Goal: Transaction & Acquisition: Download file/media

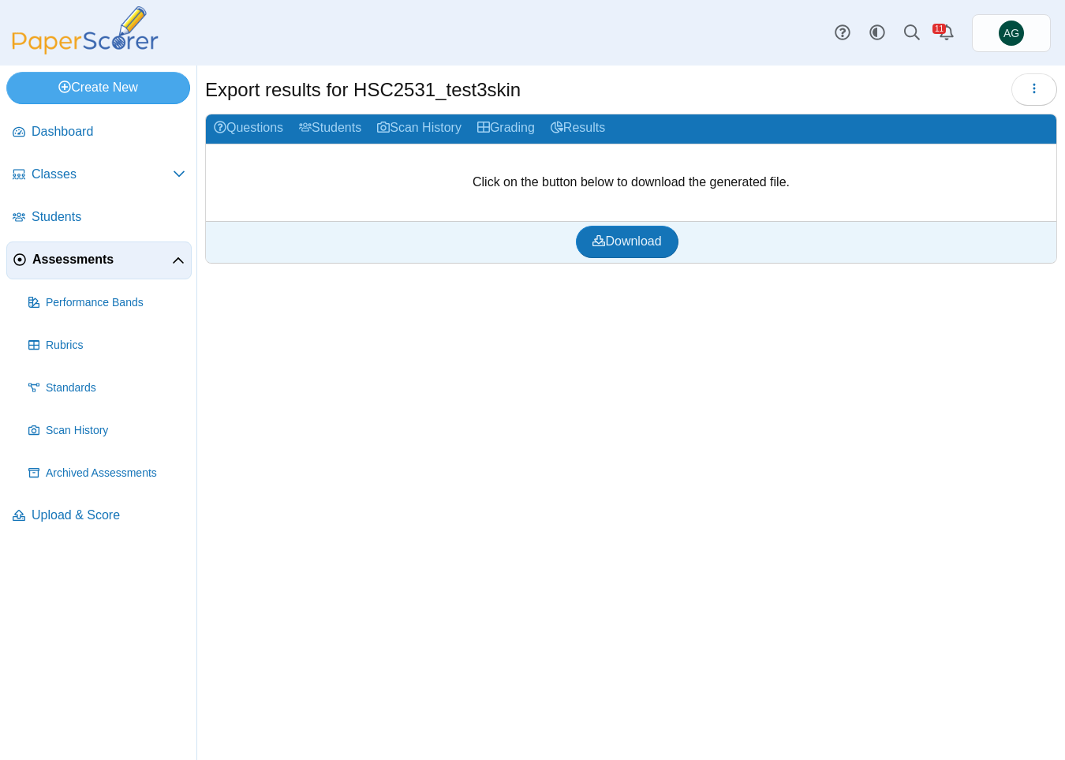
click at [95, 279] on li "Assessments Performance Bands" at bounding box center [98, 369] width 185 height 256
click at [93, 269] on link "Assessments" at bounding box center [98, 260] width 185 height 38
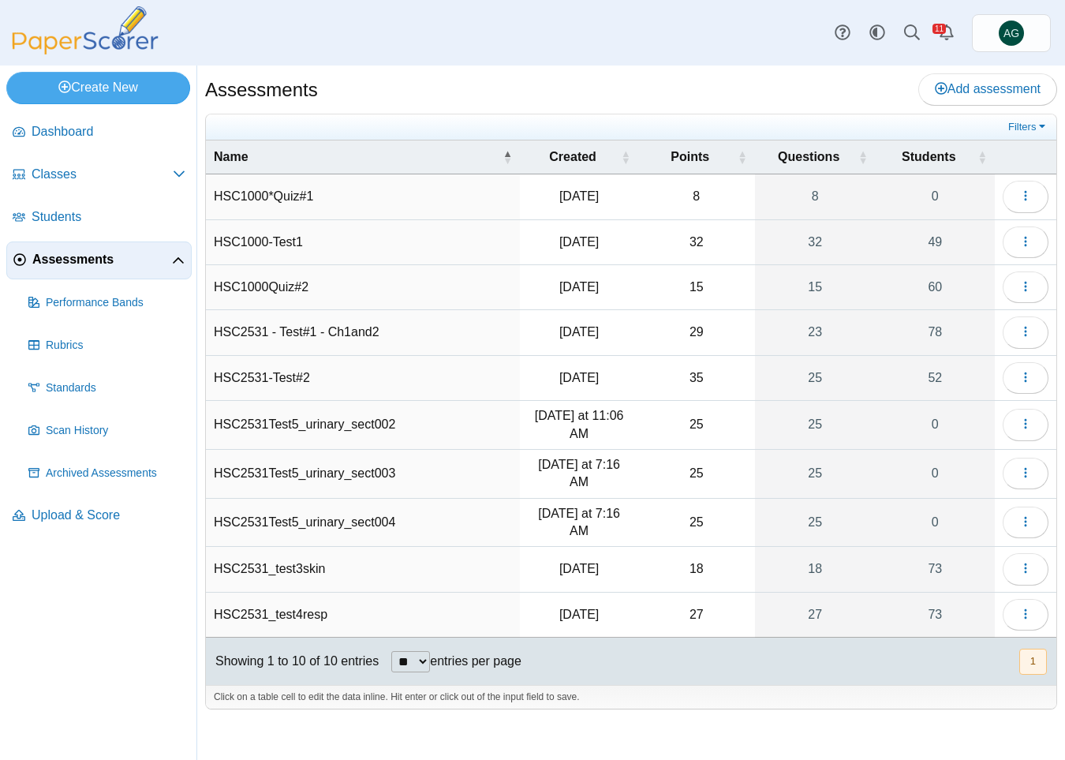
click at [313, 568] on td "HSC2531_test3skin" at bounding box center [363, 569] width 314 height 45
click at [1011, 561] on button "button" at bounding box center [1025, 569] width 46 height 32
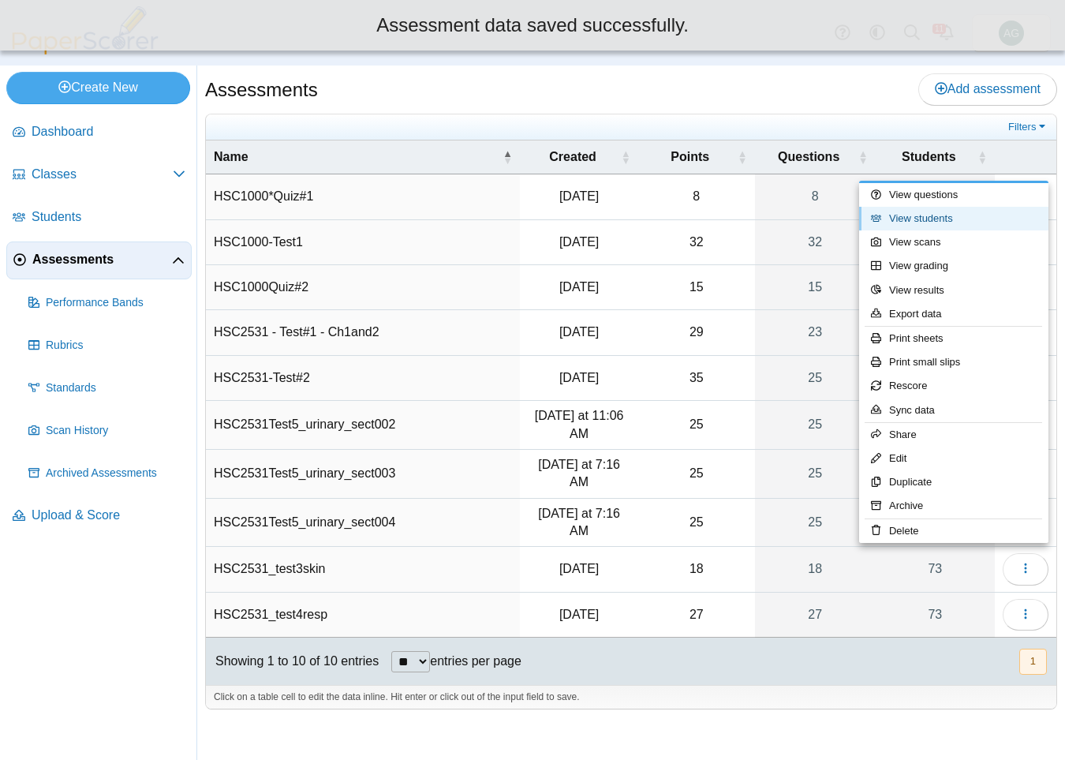
click at [933, 218] on link "View students" at bounding box center [953, 219] width 189 height 24
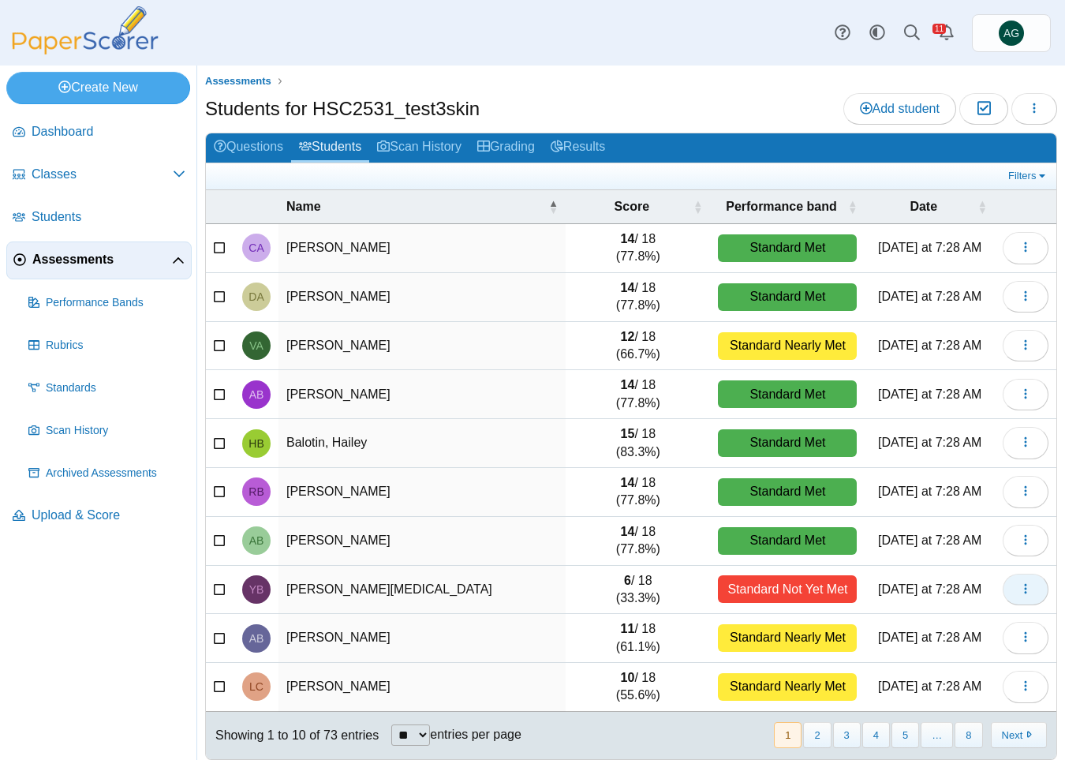
click at [1019, 594] on icon "button" at bounding box center [1025, 588] width 13 height 13
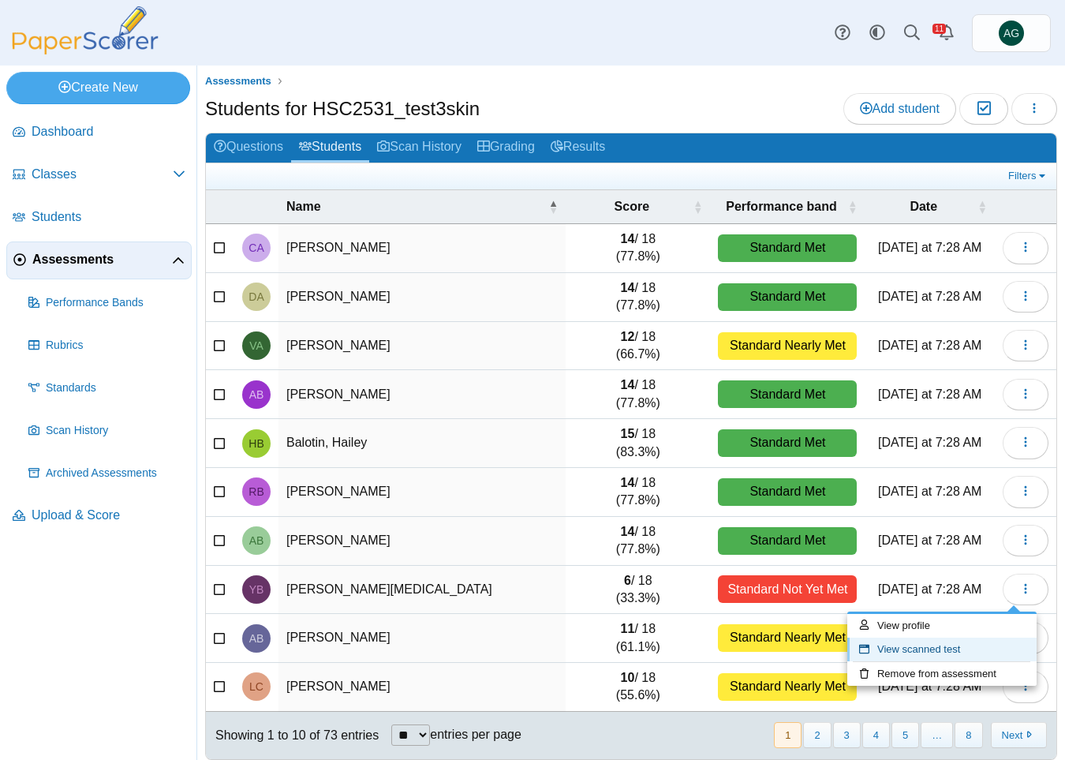
click at [957, 645] on link "View scanned test" at bounding box center [941, 649] width 189 height 24
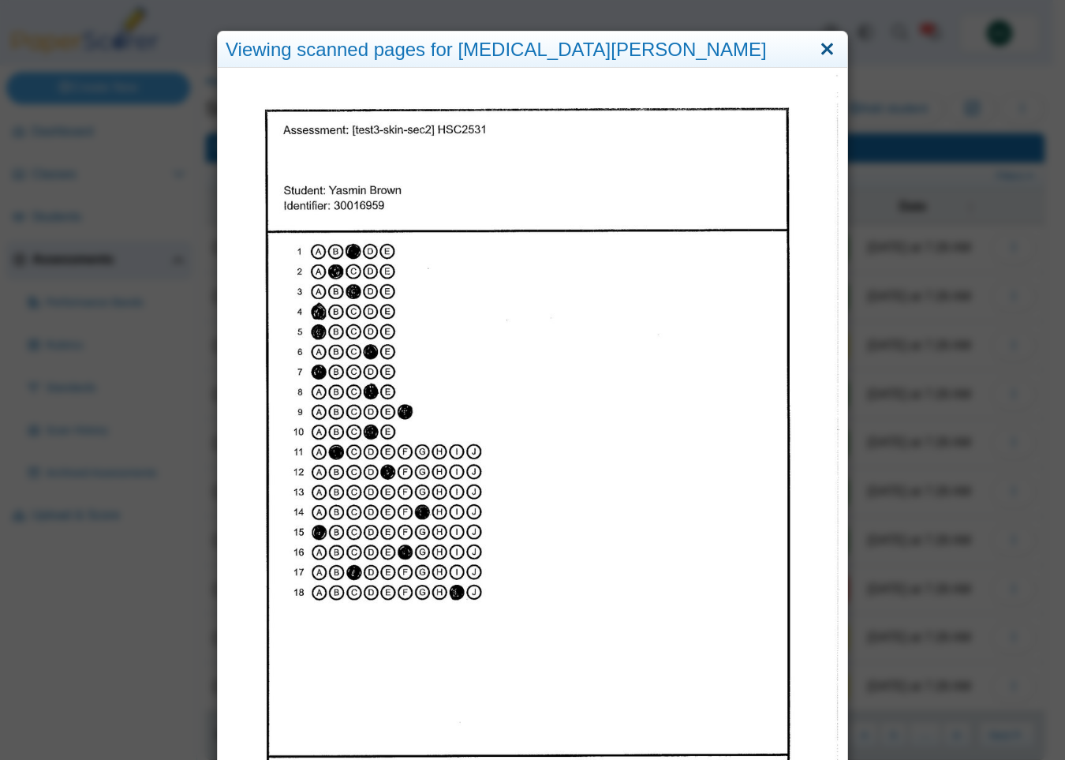
click at [820, 43] on link "Close" at bounding box center [827, 49] width 24 height 27
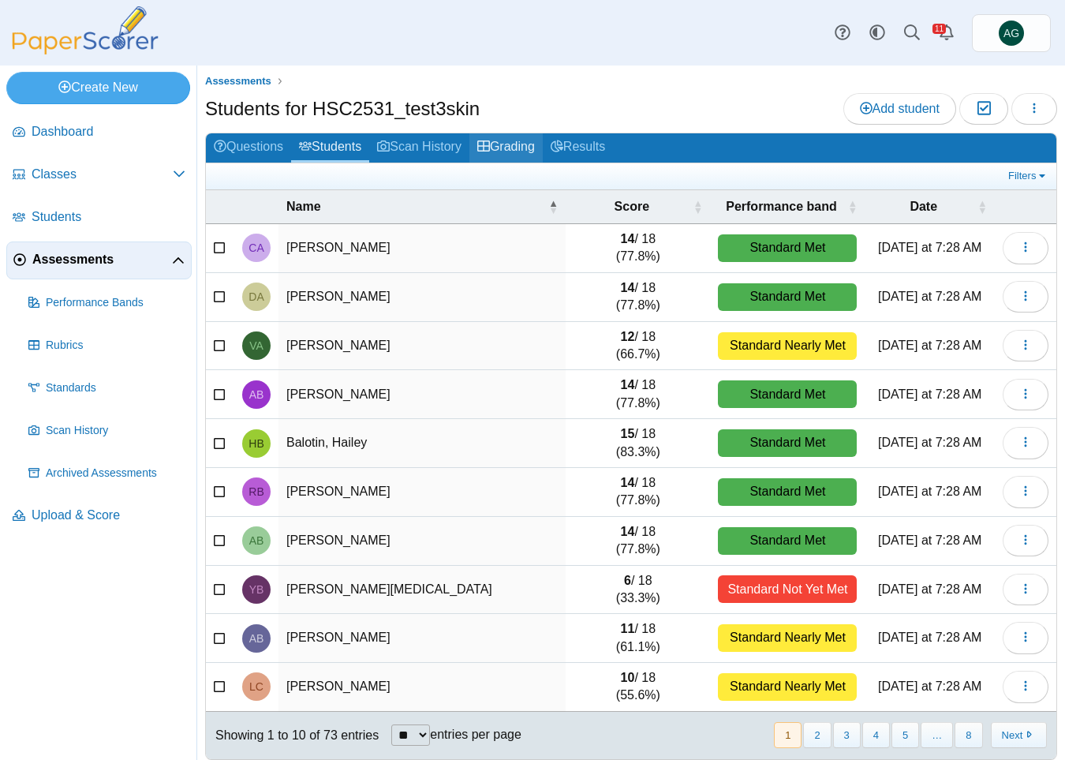
click at [506, 141] on link "Grading" at bounding box center [505, 147] width 73 height 29
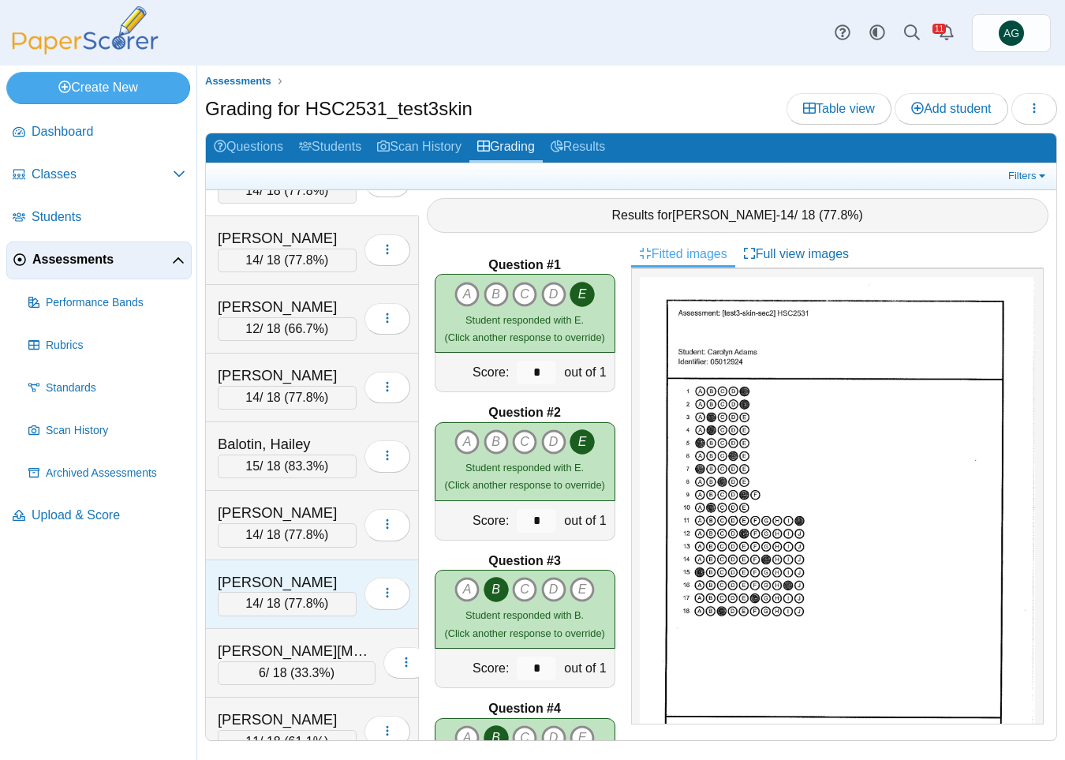
scroll to position [79, 0]
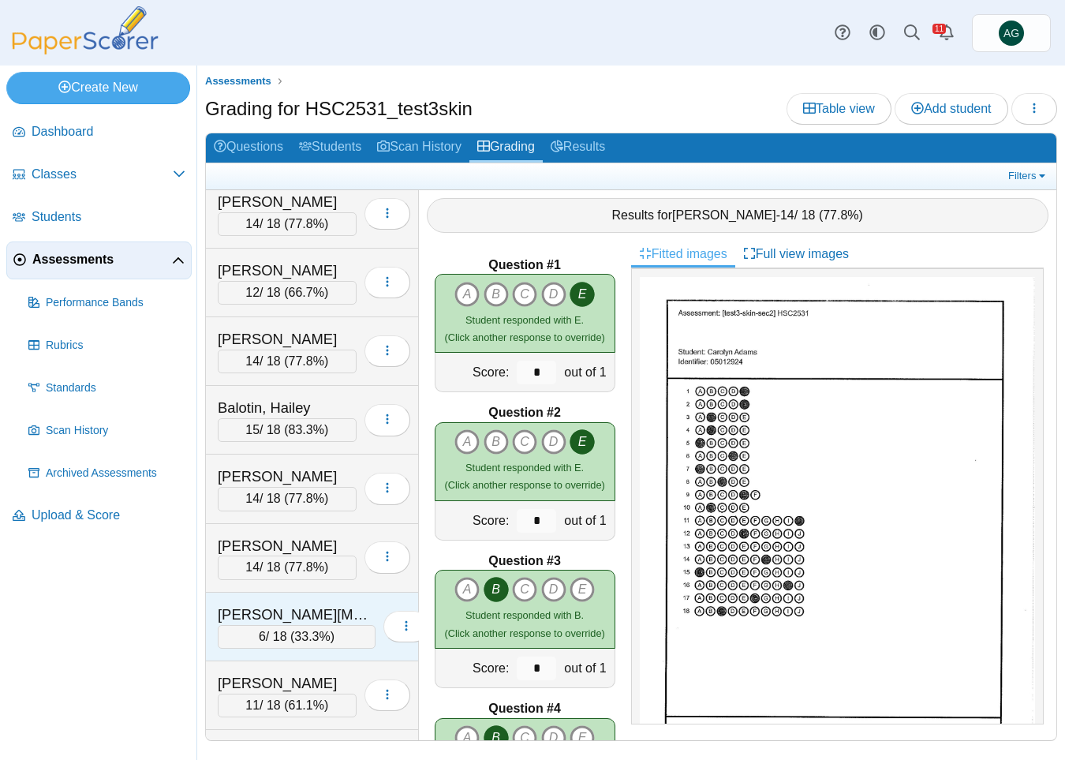
click at [298, 617] on div "Brown, Yasmin" at bounding box center [297, 614] width 158 height 21
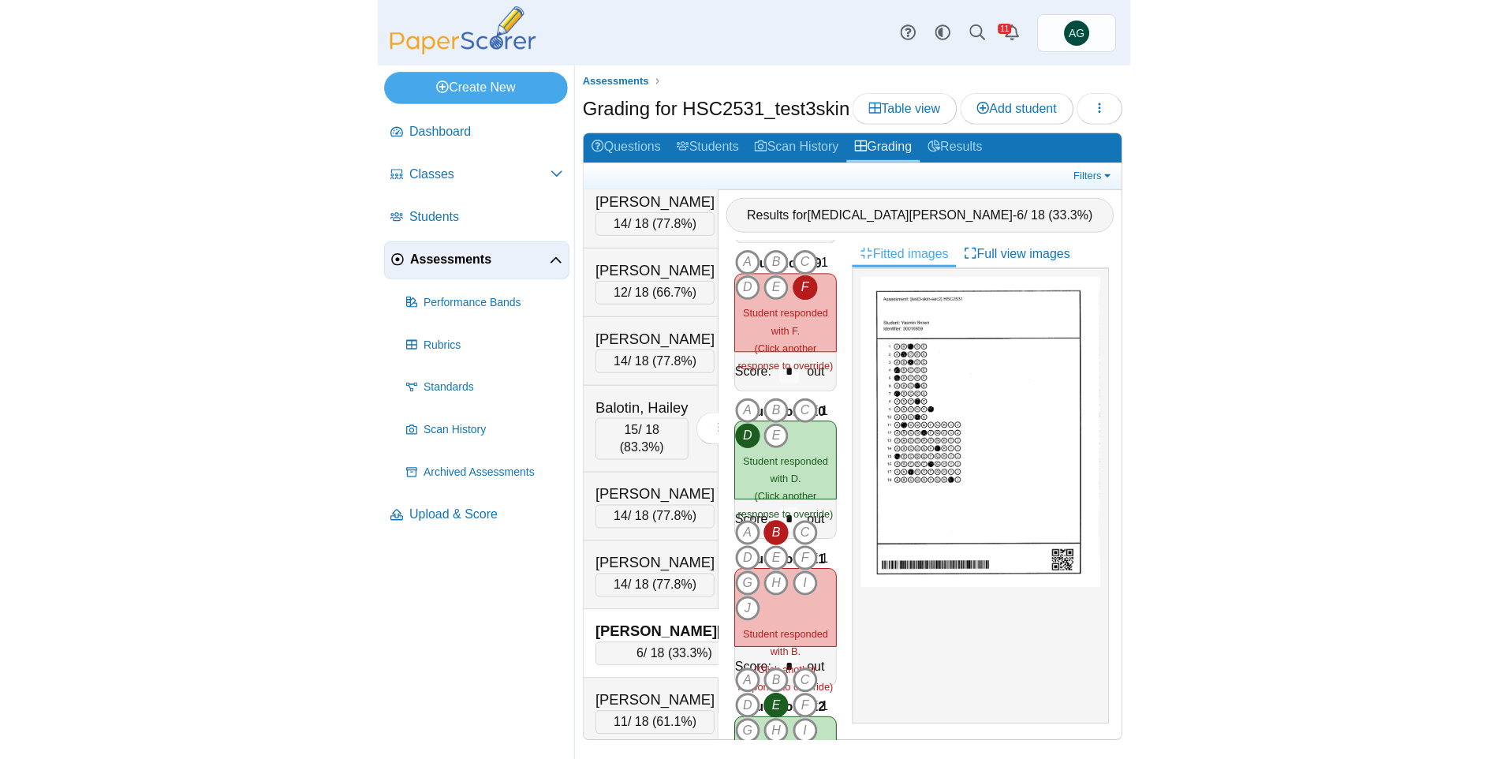
scroll to position [0, 0]
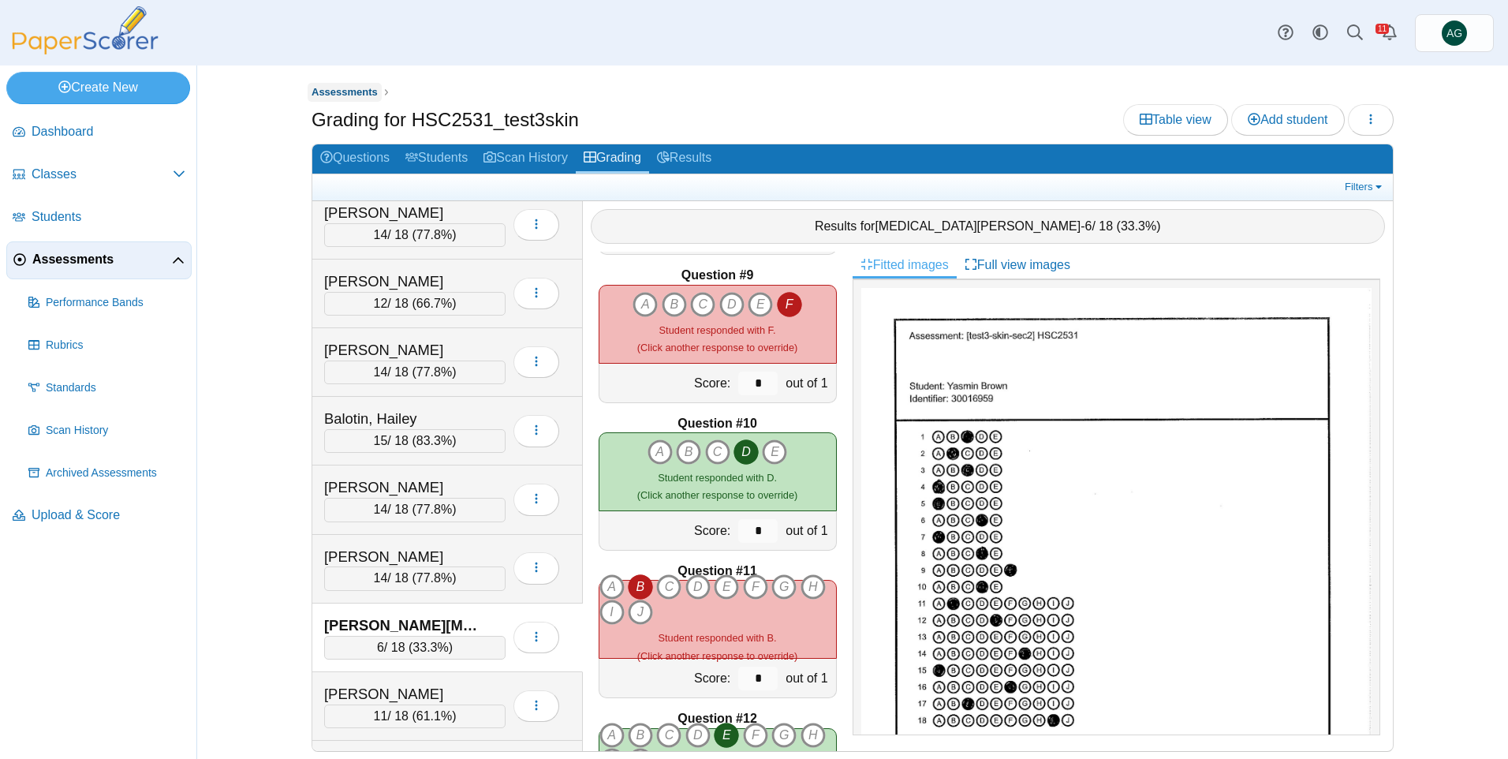
click at [343, 95] on span "Assessments" at bounding box center [345, 92] width 66 height 12
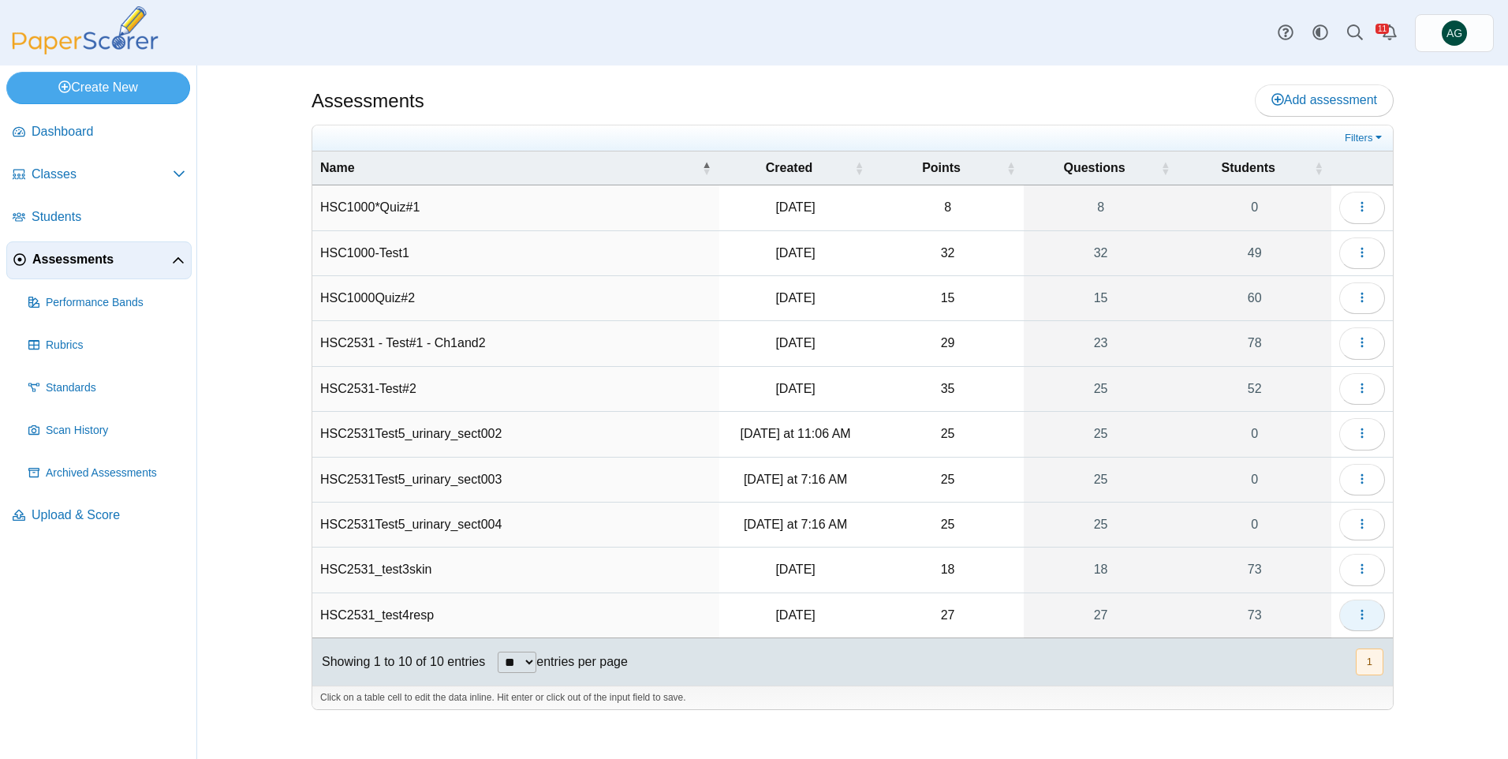
click at [1357, 617] on icon "button" at bounding box center [1362, 614] width 13 height 13
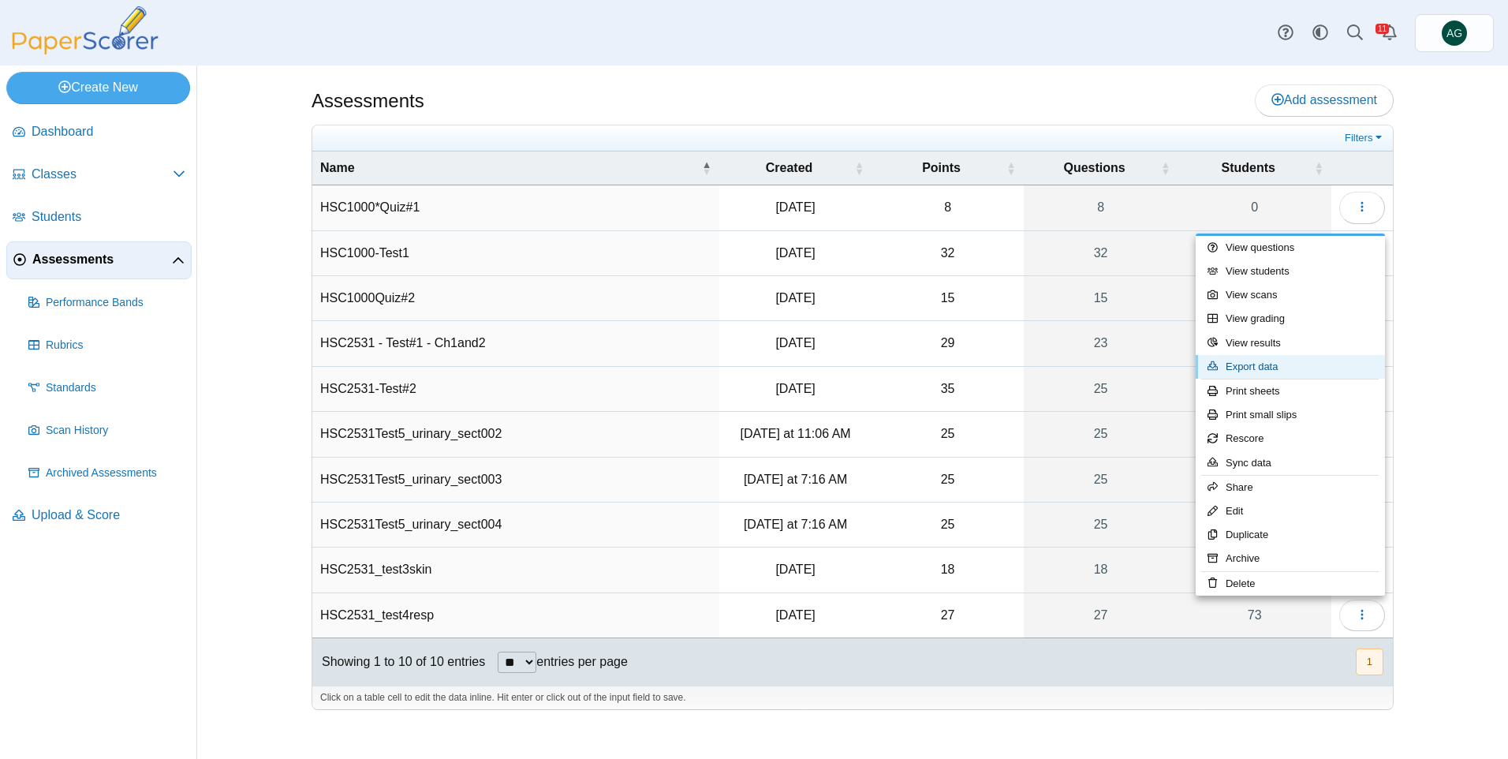
click at [1258, 363] on link "Export data" at bounding box center [1290, 367] width 189 height 24
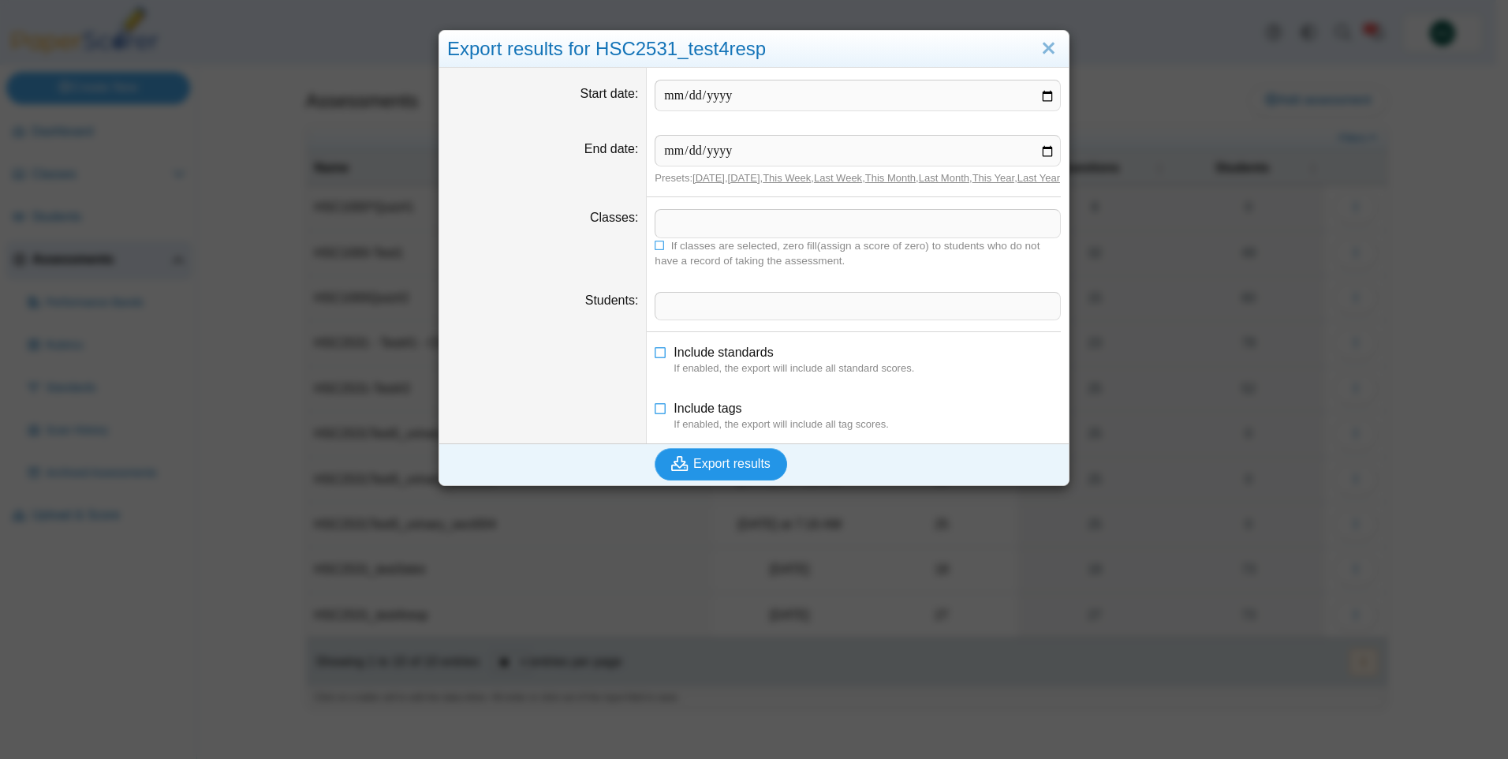
click at [767, 480] on button "Export results" at bounding box center [721, 464] width 133 height 32
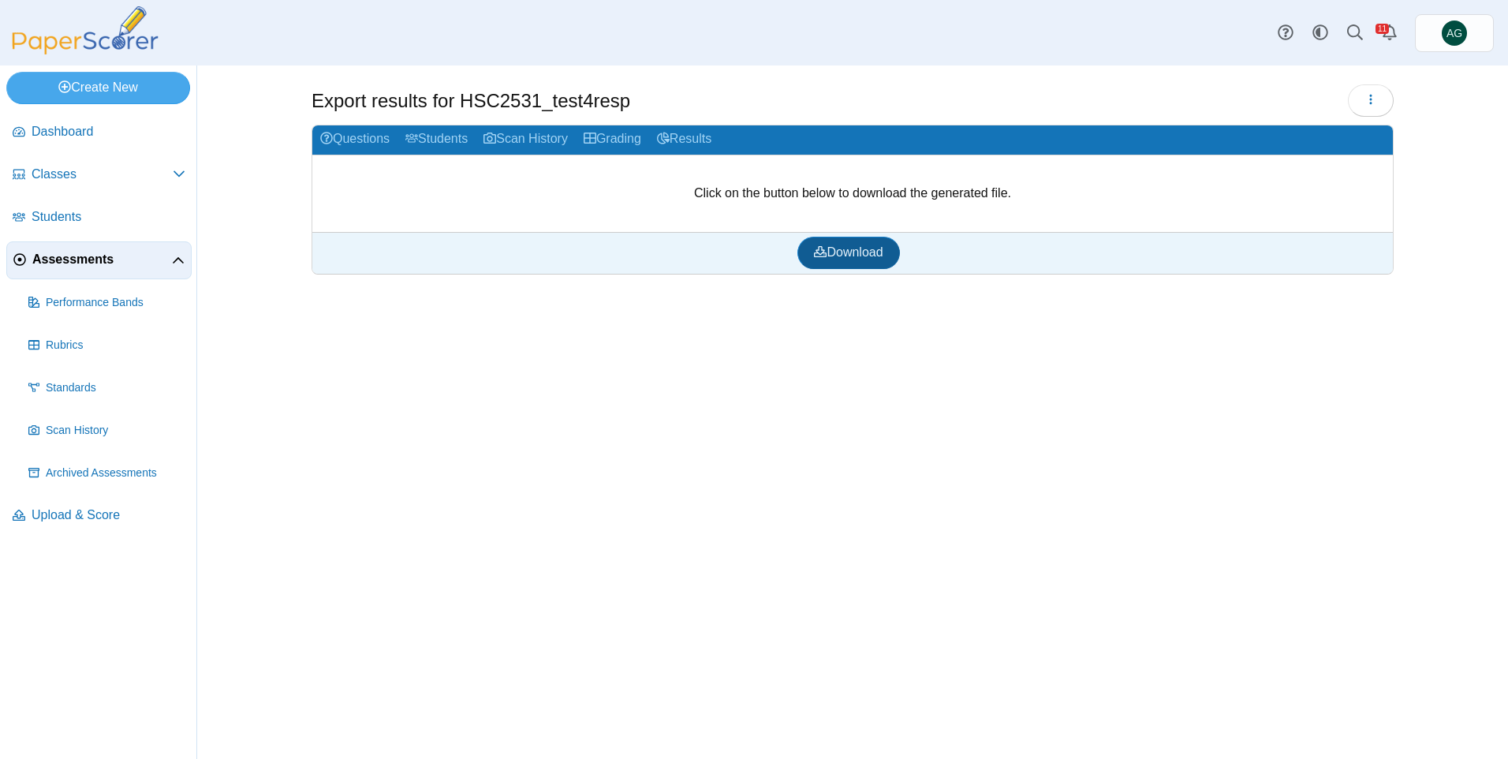
click at [834, 251] on span "Download" at bounding box center [848, 251] width 69 height 13
click at [131, 42] on img at bounding box center [85, 30] width 158 height 48
